Goal: Check status: Check status

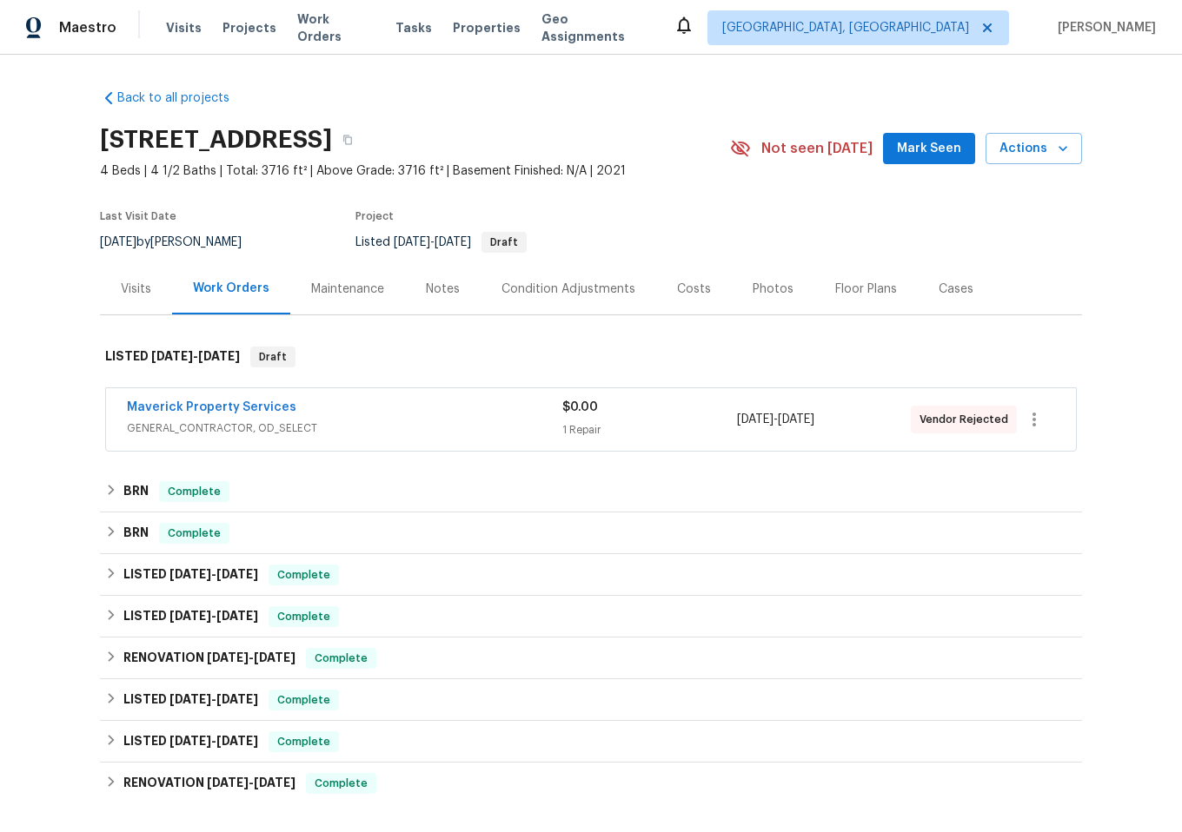
click at [421, 414] on div "Maverick Property Services" at bounding box center [344, 409] width 435 height 21
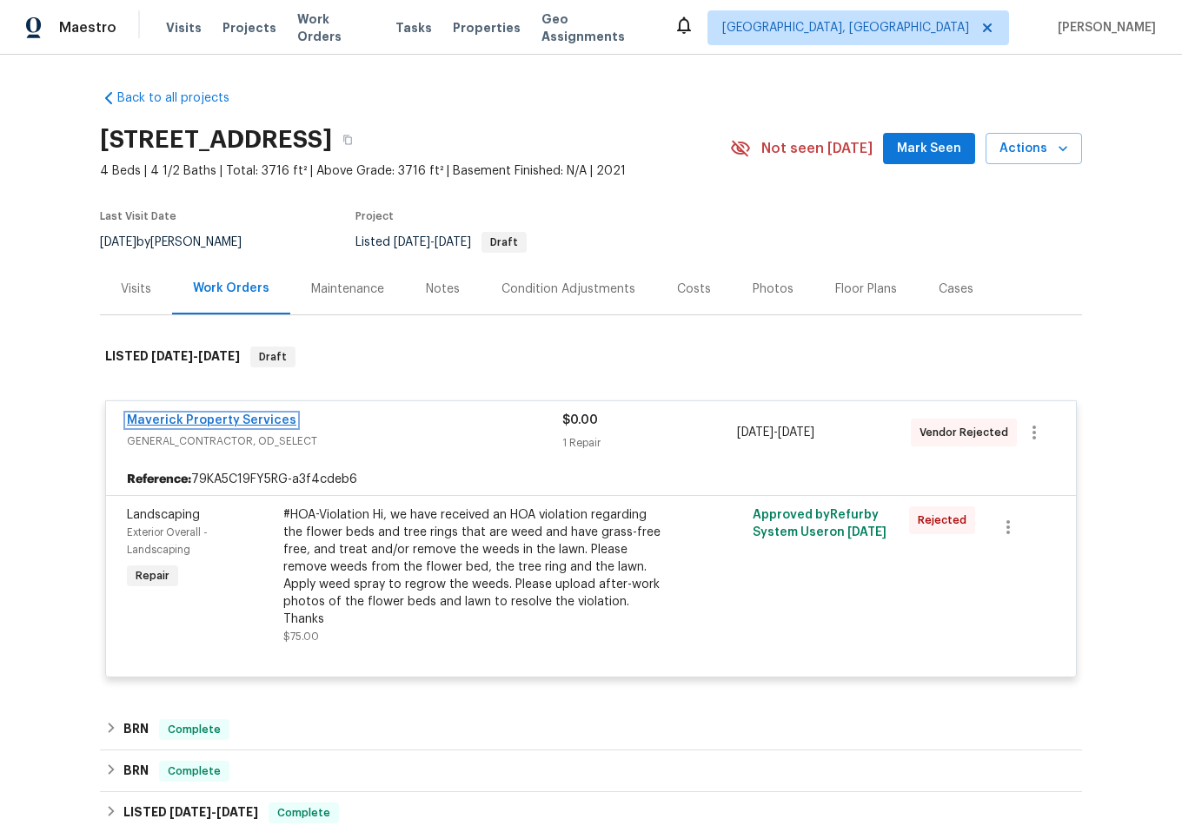
click at [236, 417] on link "Maverick Property Services" at bounding box center [211, 420] width 169 height 12
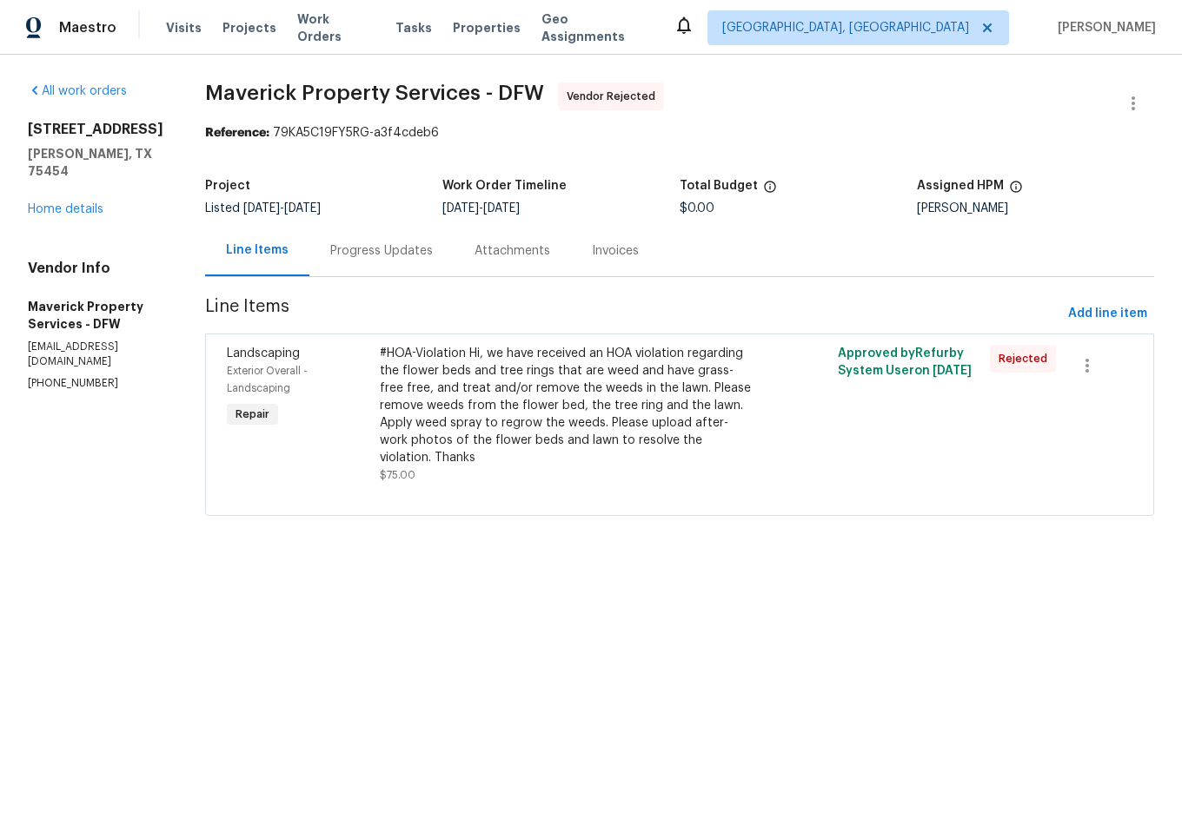
click at [433, 253] on div "Progress Updates" at bounding box center [381, 250] width 103 height 17
